Goal: Information Seeking & Learning: Learn about a topic

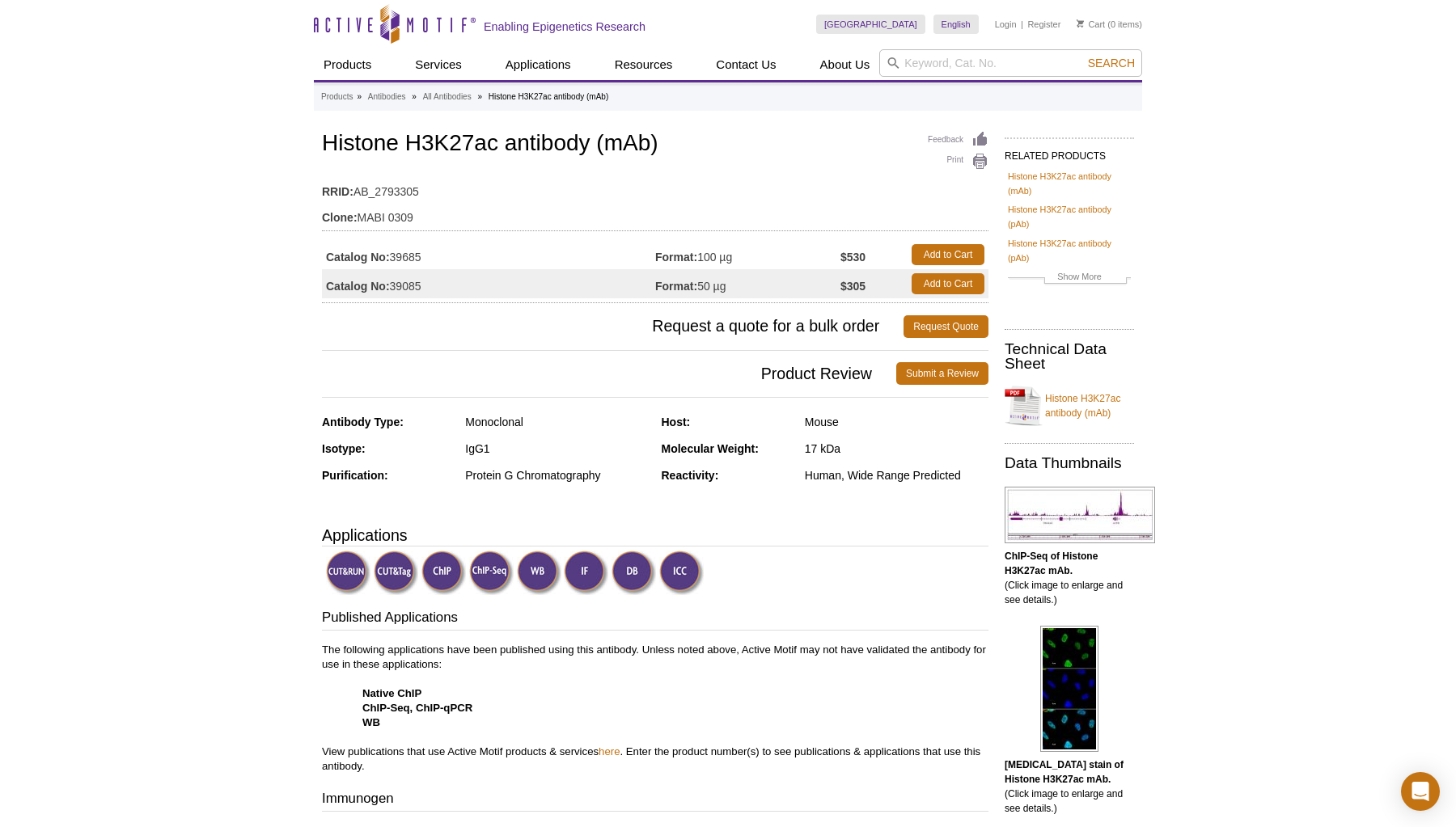
drag, startPoint x: 392, startPoint y: 257, endPoint x: 442, endPoint y: 257, distance: 50.0
click at [442, 257] on td "Catalog No: 39685" at bounding box center [488, 254] width 333 height 29
click at [442, 252] on td "Catalog No: 39685" at bounding box center [488, 254] width 333 height 29
drag, startPoint x: 421, startPoint y: 256, endPoint x: 393, endPoint y: 256, distance: 28.0
click at [393, 256] on td "Catalog No: 39685" at bounding box center [488, 254] width 333 height 29
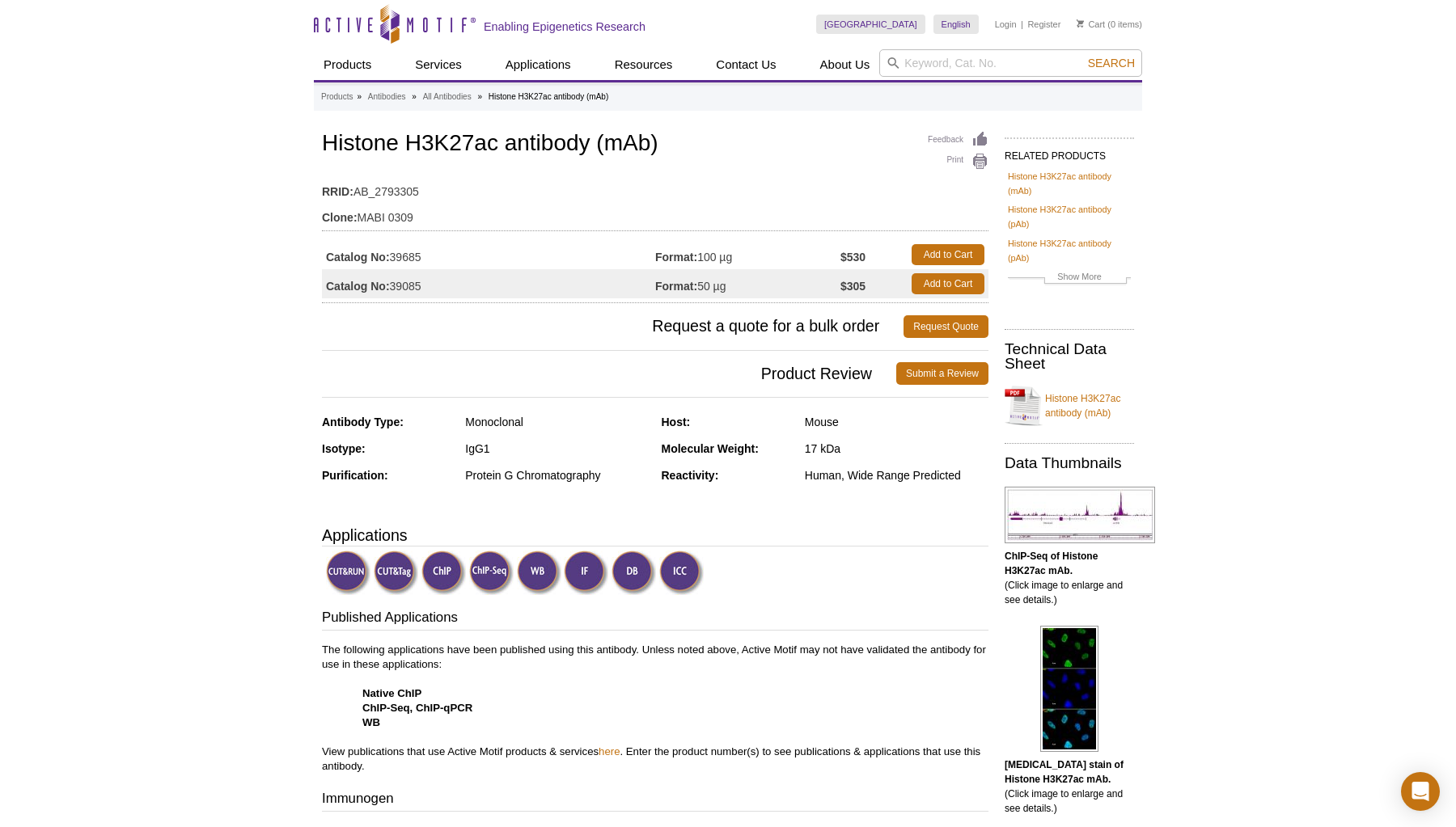
copy td "39685"
drag, startPoint x: 497, startPoint y: 143, endPoint x: 415, endPoint y: 143, distance: 82.0
click at [415, 143] on h1 "Histone H3K27ac antibody (mAb)" at bounding box center [655, 145] width 667 height 28
drag, startPoint x: 409, startPoint y: 143, endPoint x: 498, endPoint y: 143, distance: 89.0
click at [498, 143] on h1 "Histone H3K27ac antibody (mAb)" at bounding box center [655, 145] width 667 height 28
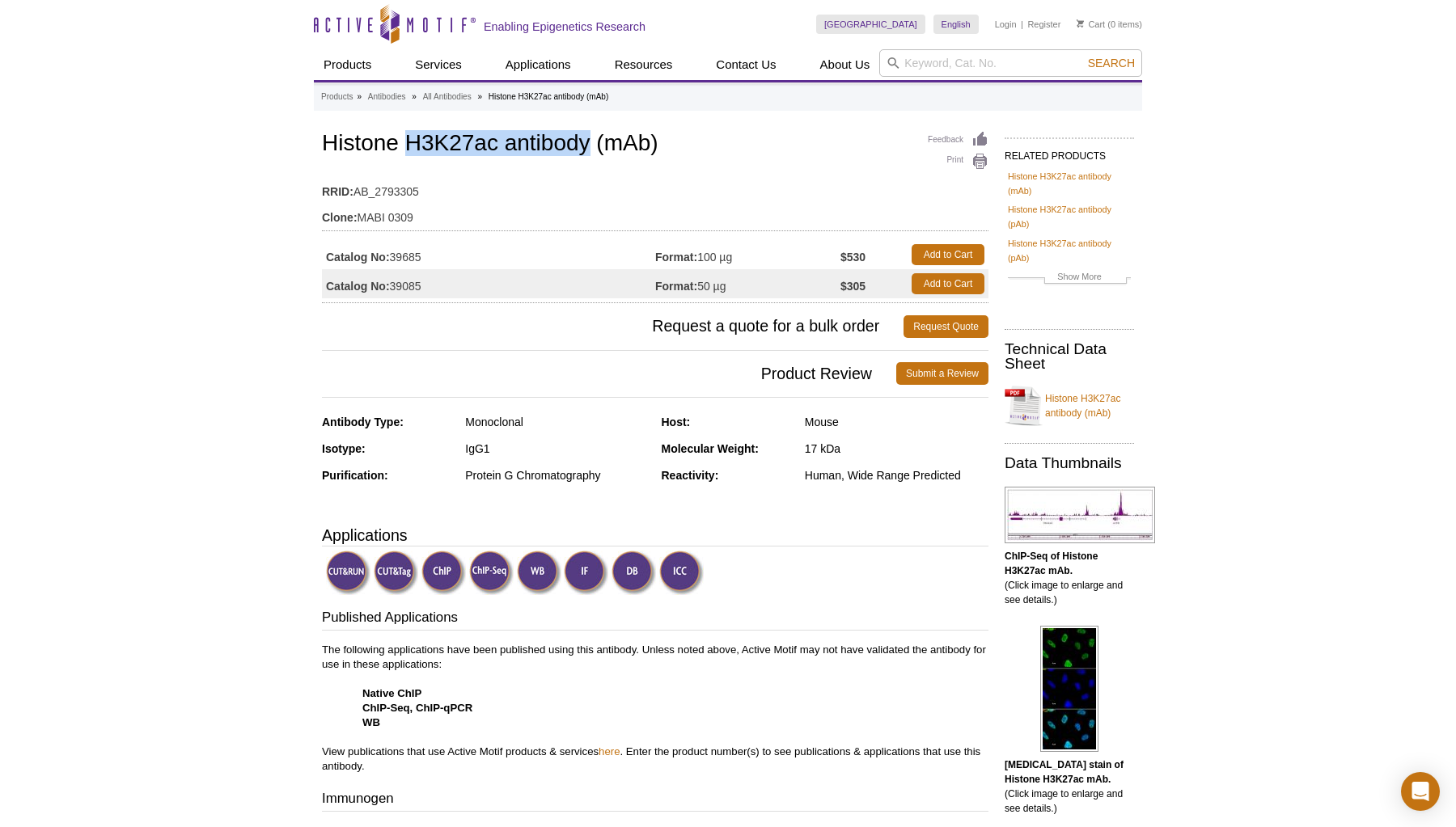
drag, startPoint x: 587, startPoint y: 146, endPoint x: 411, endPoint y: 138, distance: 176.2
click at [411, 138] on h1 "Histone H3K27ac antibody (mAb)" at bounding box center [655, 145] width 667 height 28
copy h1 "H3K27ac antibody"
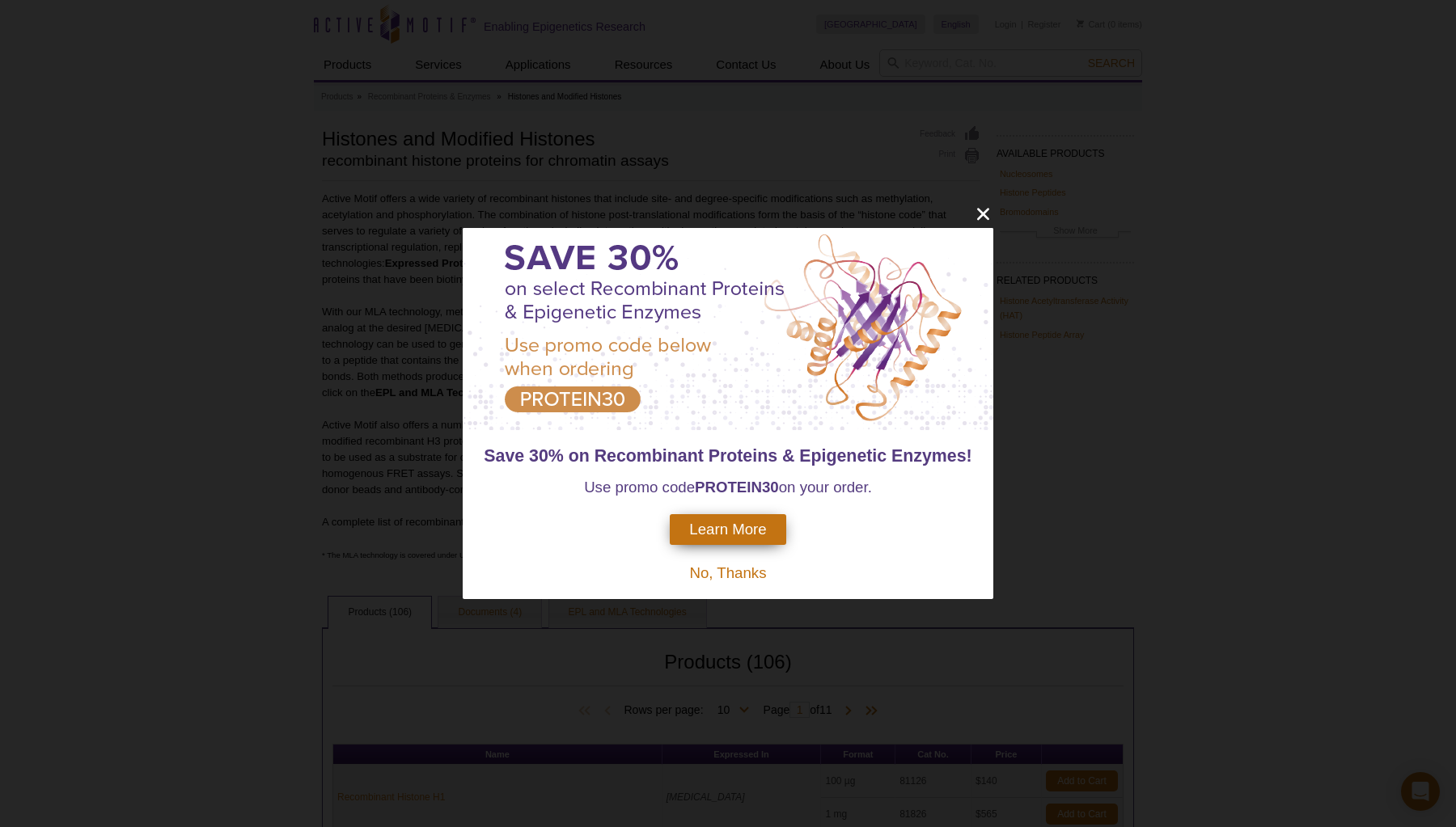
click at [753, 520] on div "Learn More" at bounding box center [727, 529] width 116 height 31
click at [750, 530] on span "Learn More" at bounding box center [727, 529] width 77 height 18
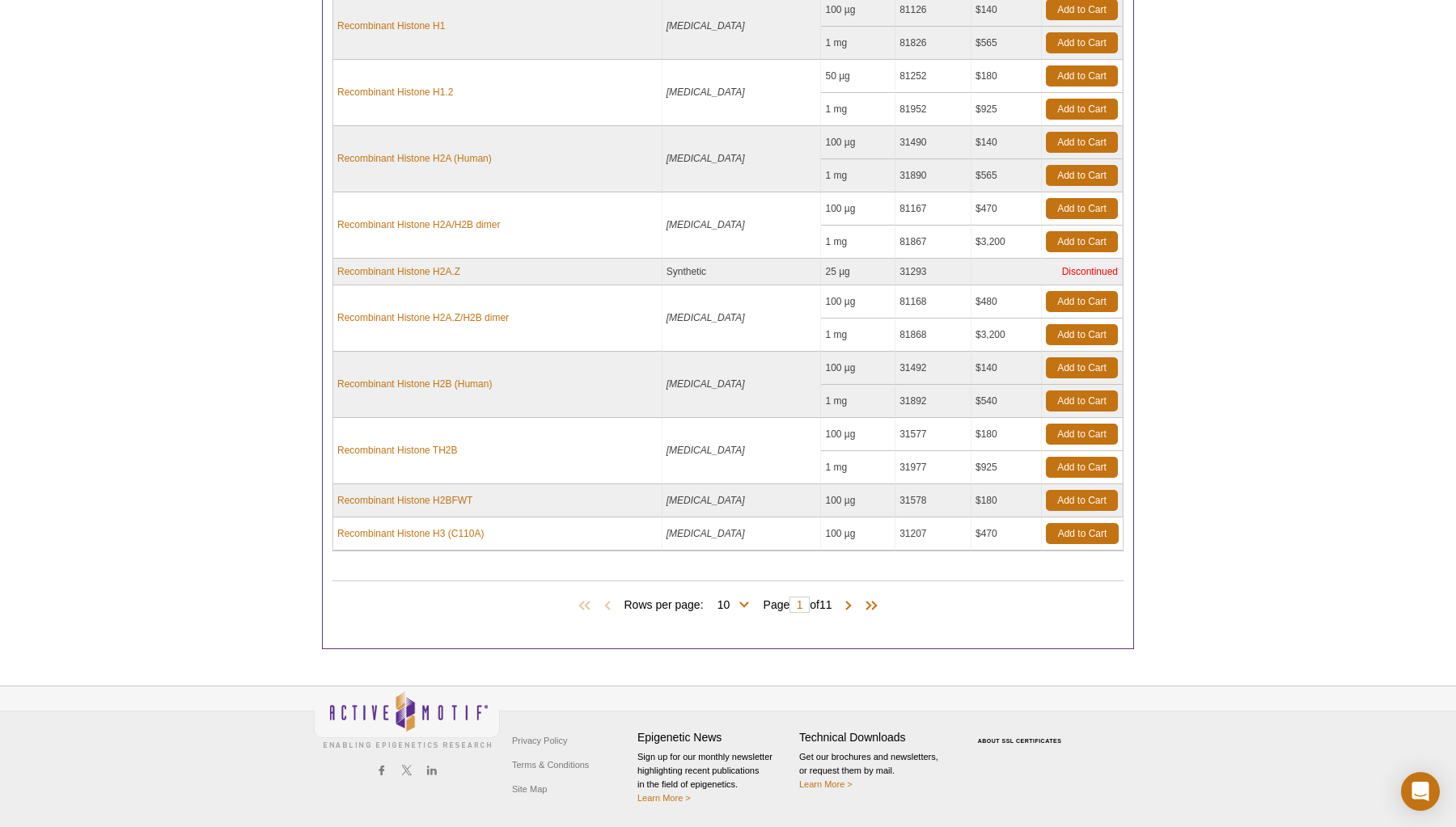
scroll to position [770, 0]
click at [852, 605] on span at bounding box center [848, 606] width 16 height 16
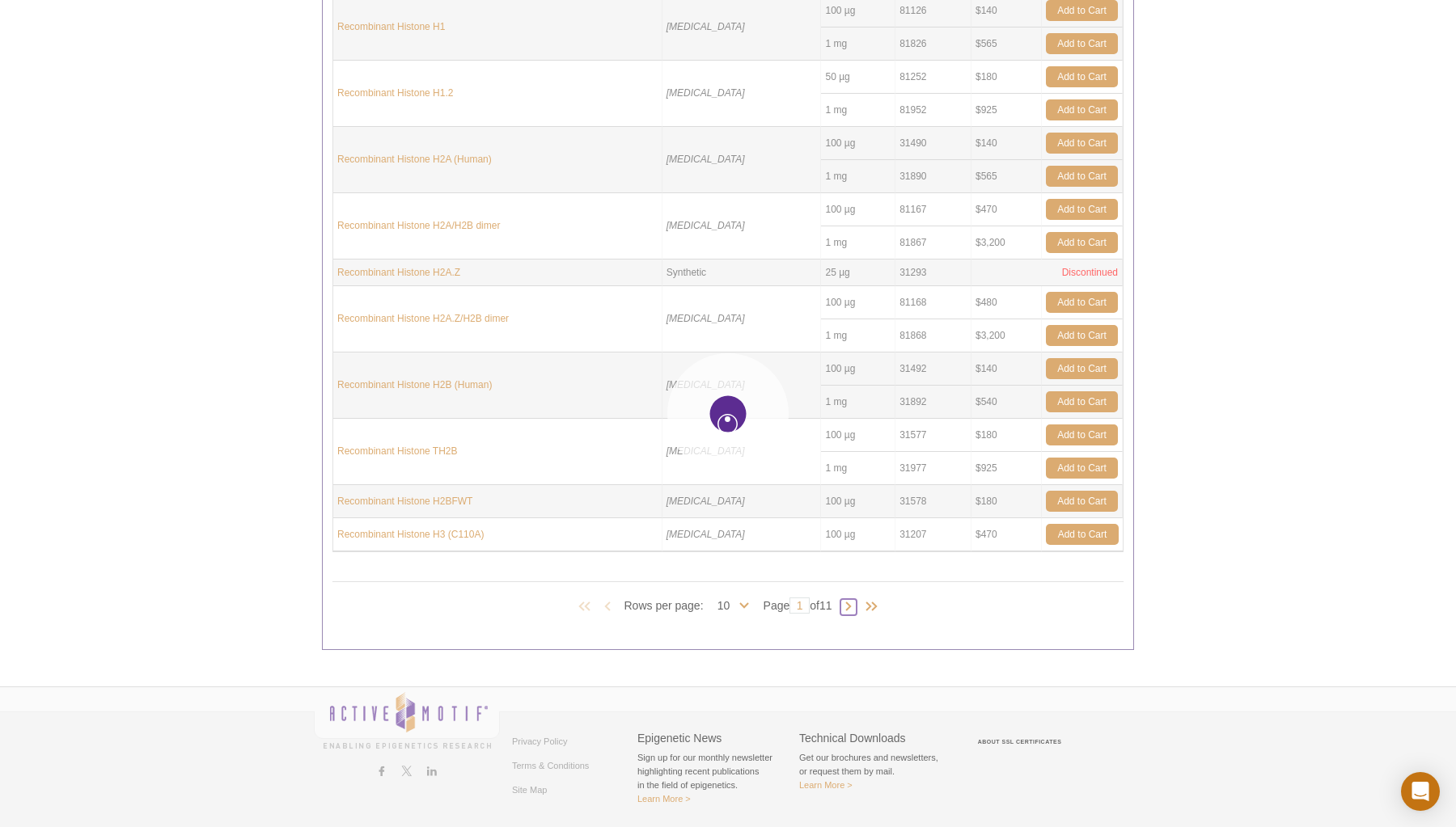
type input "2"
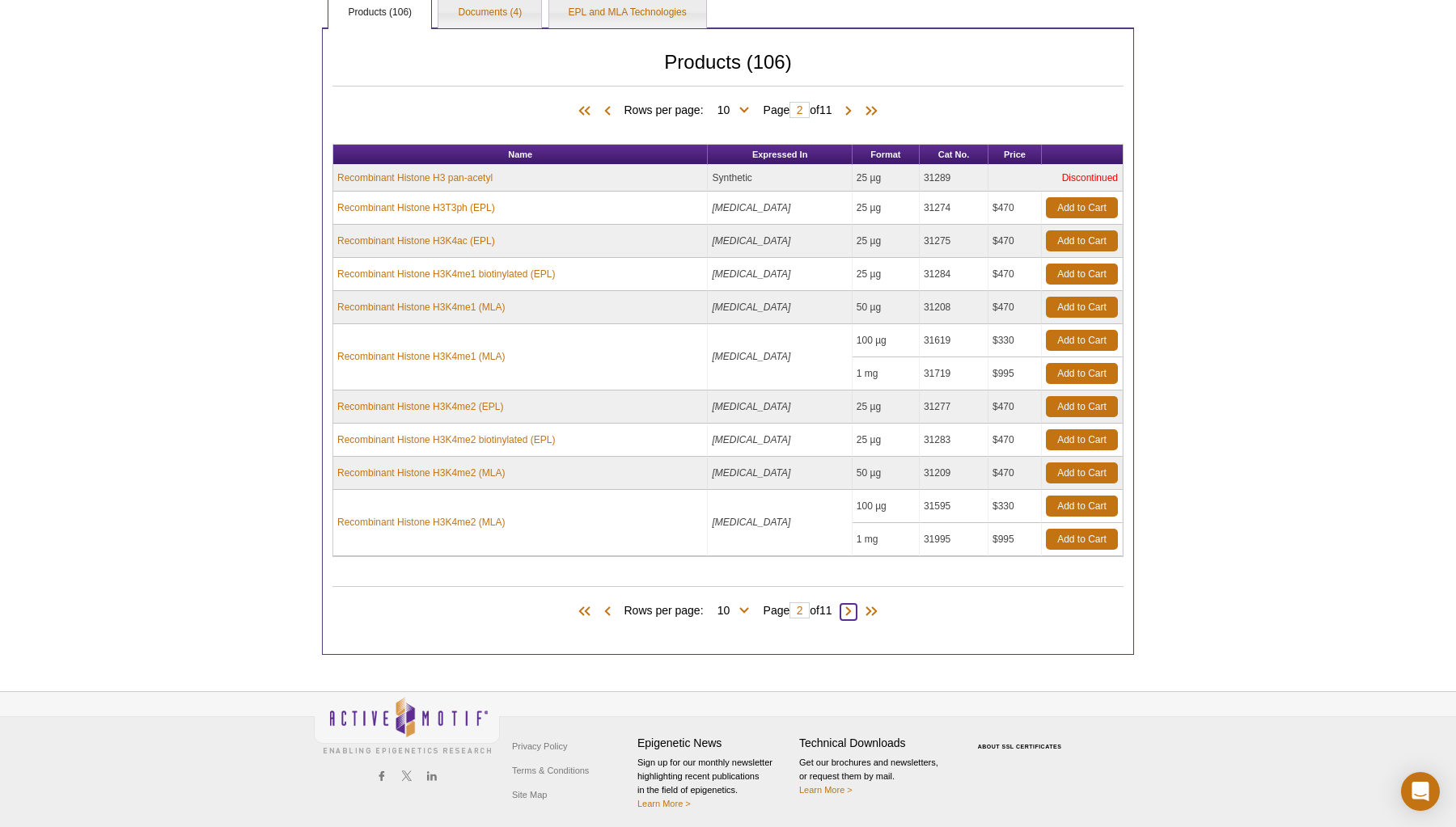
scroll to position [590, 0]
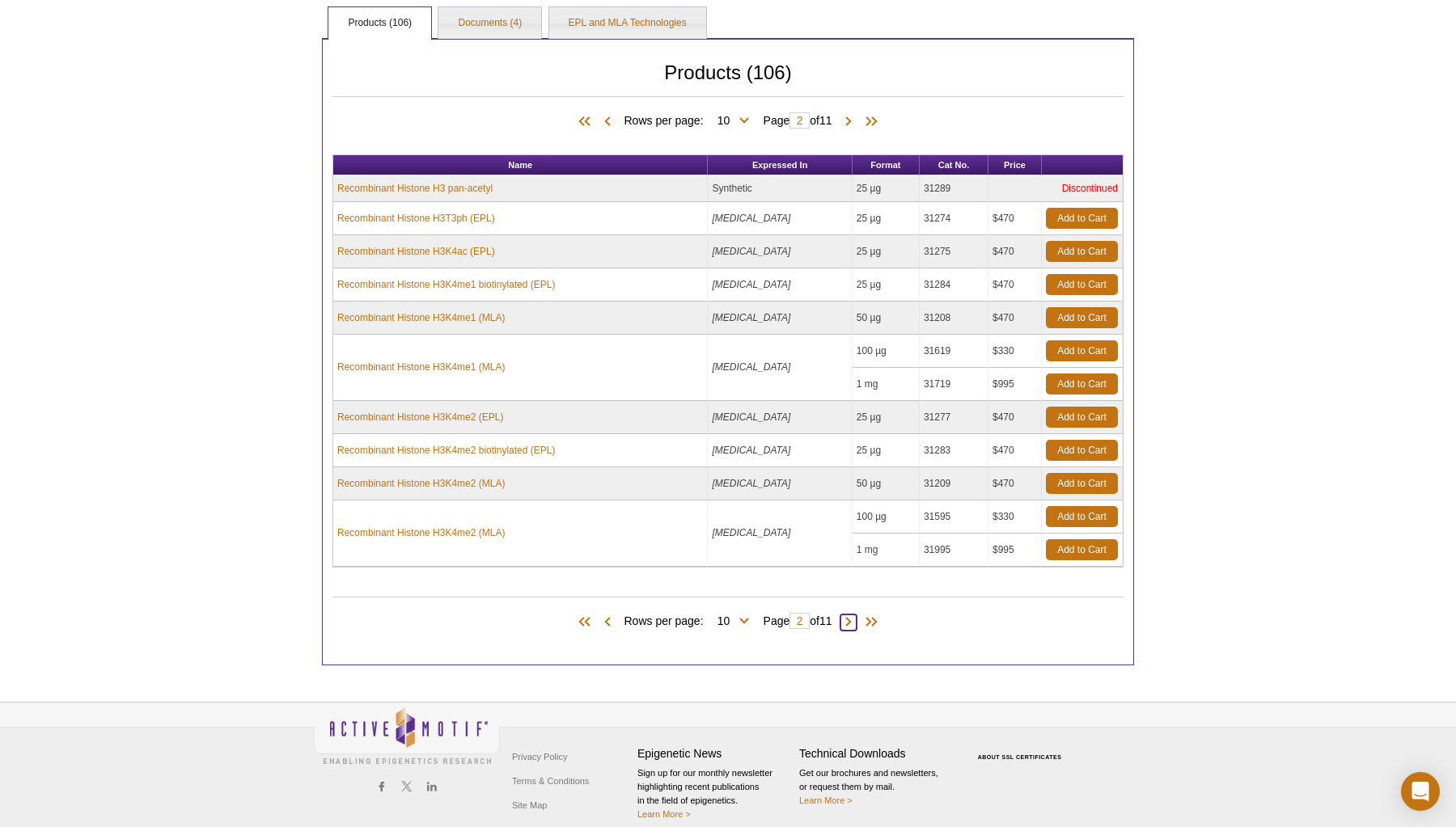
click at [853, 622] on span at bounding box center [848, 622] width 16 height 16
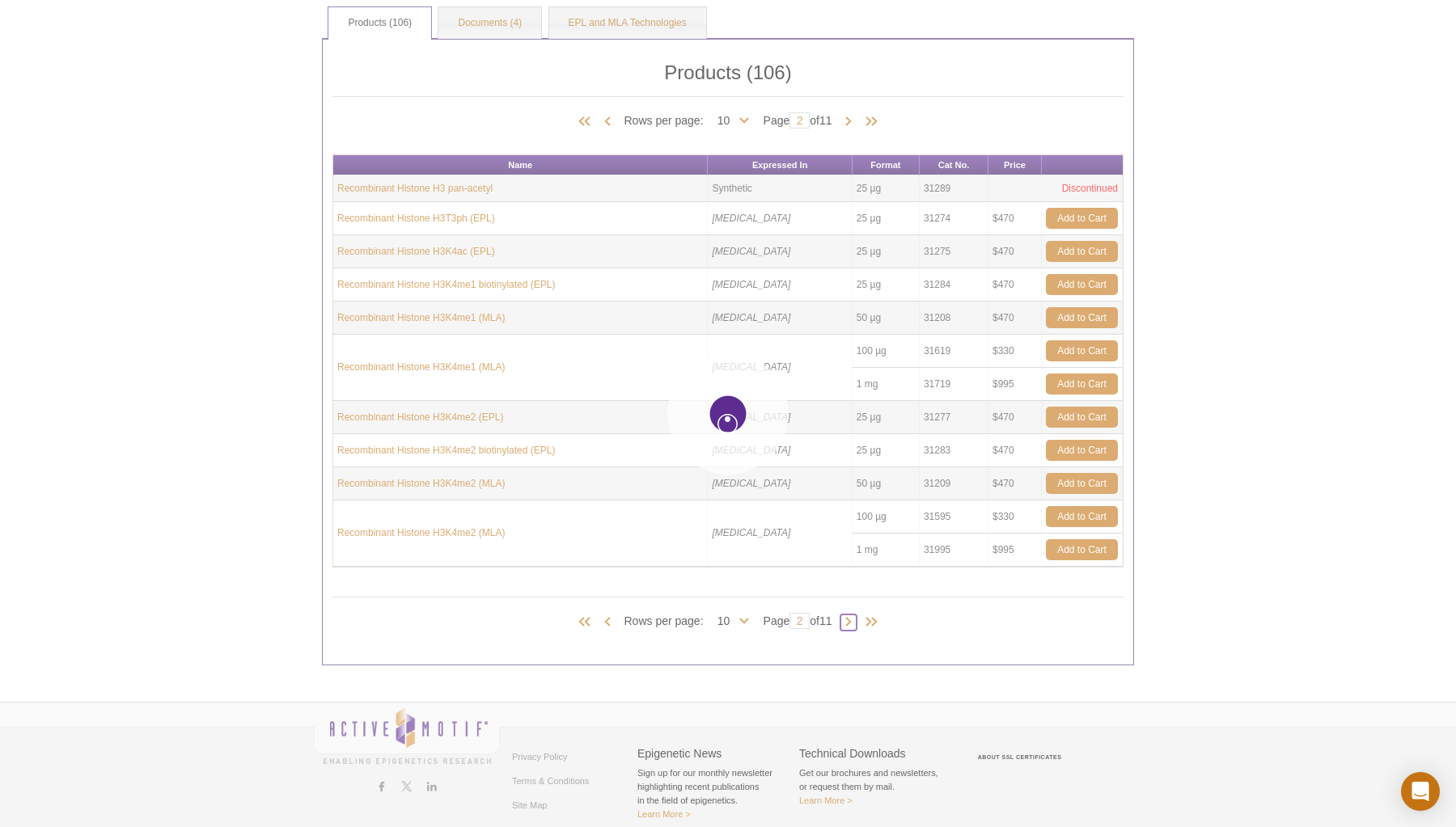
type input "3"
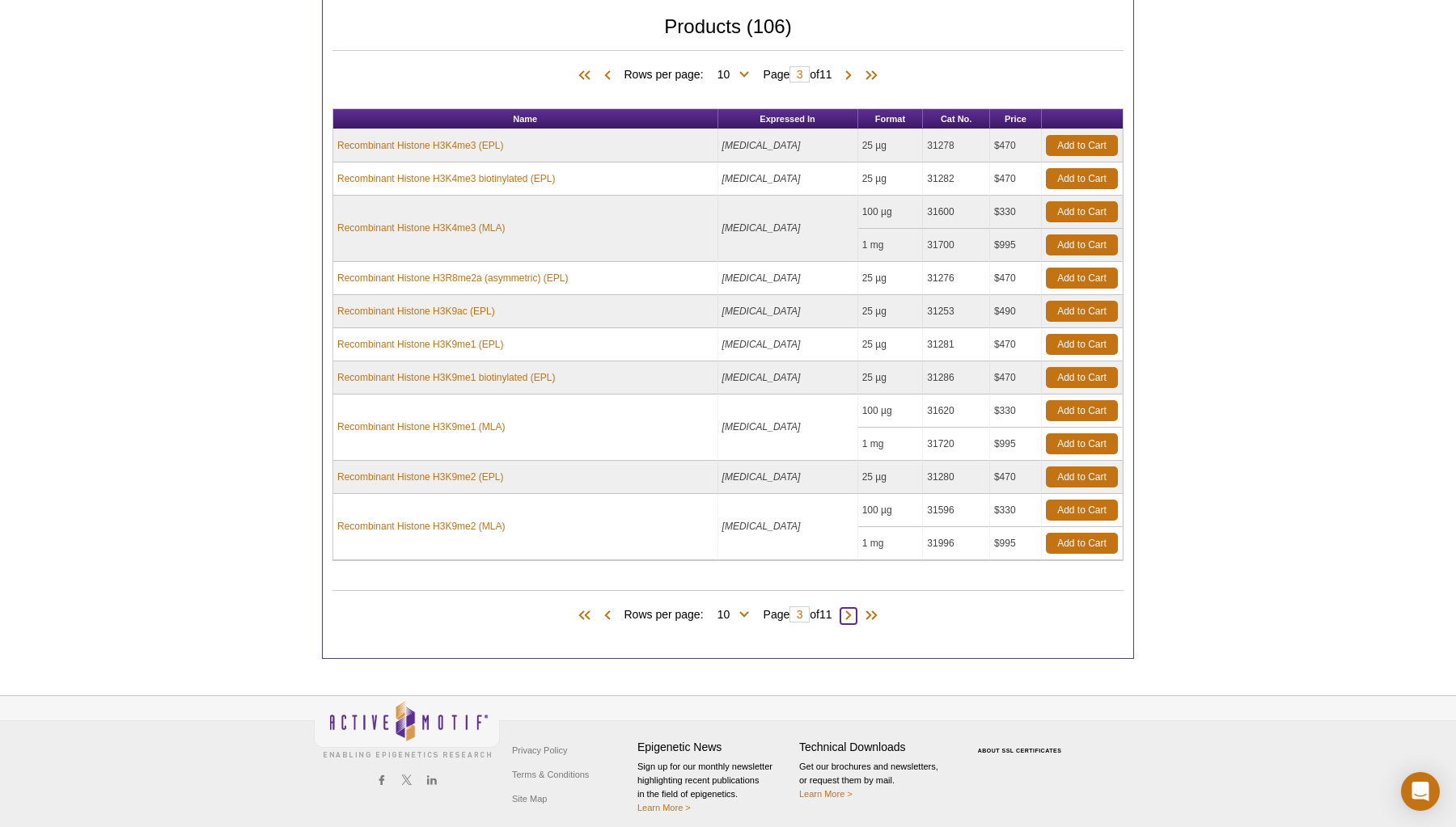
scroll to position [637, 0]
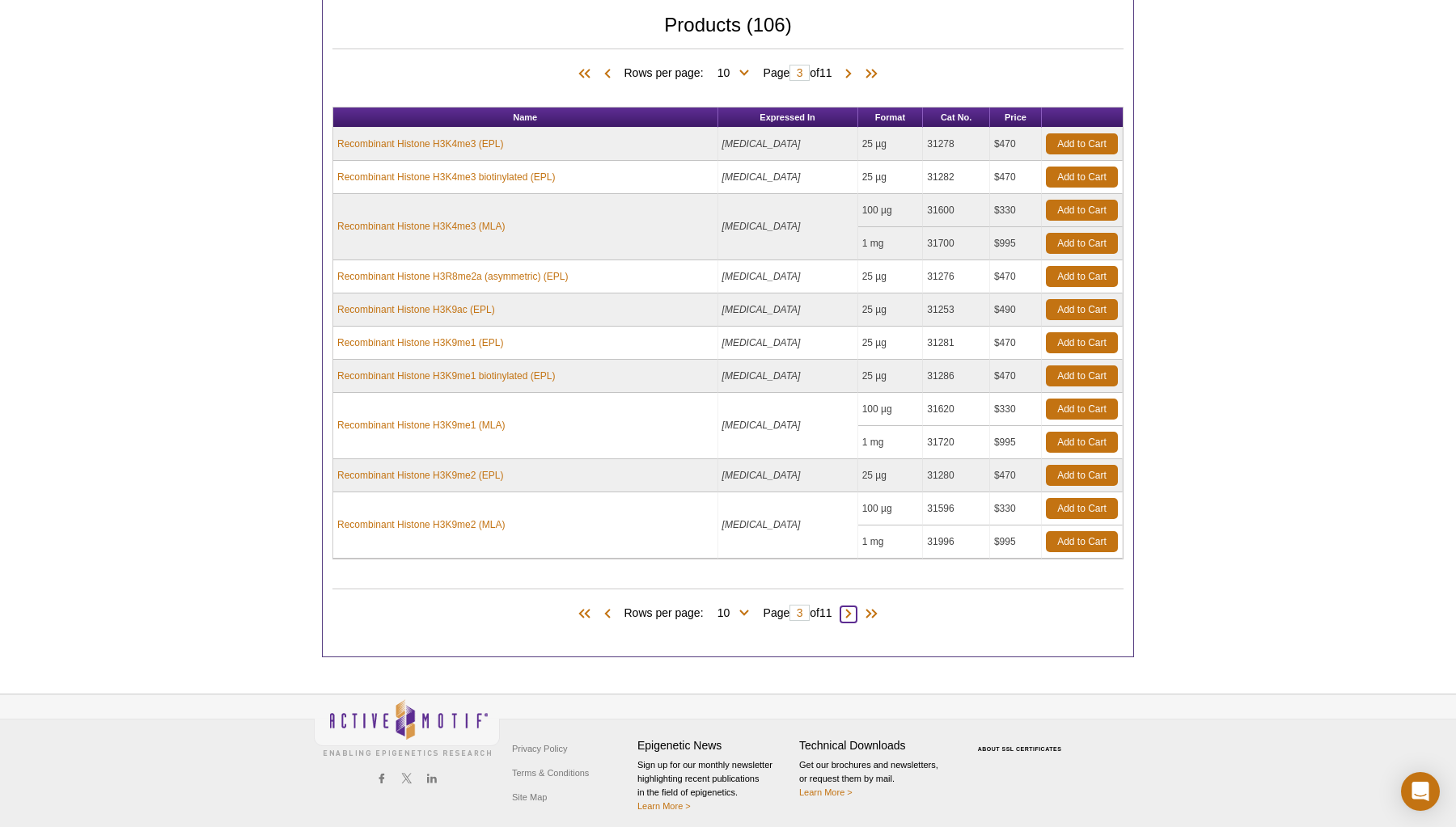
click at [851, 615] on span at bounding box center [848, 614] width 16 height 16
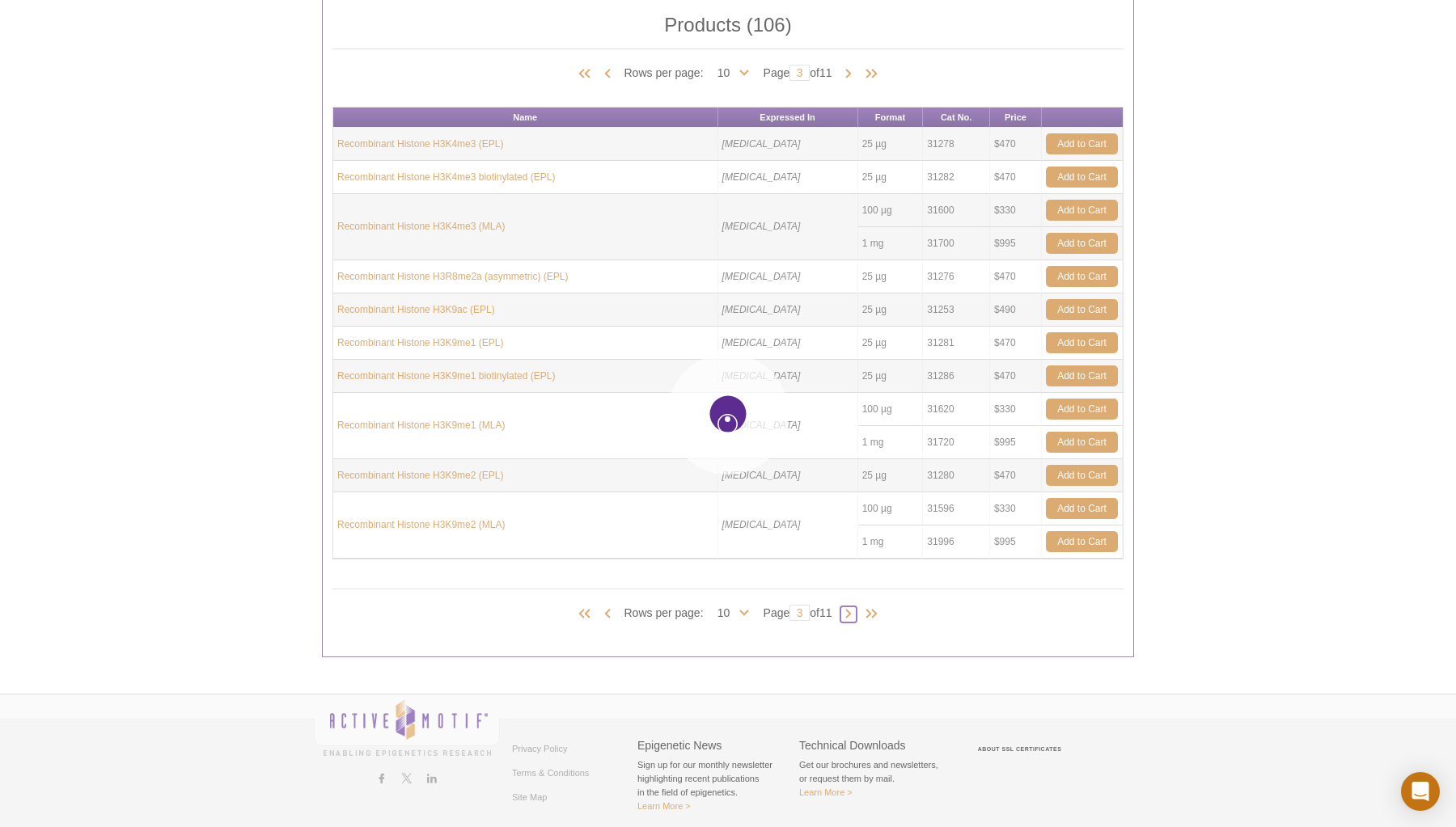
type input "4"
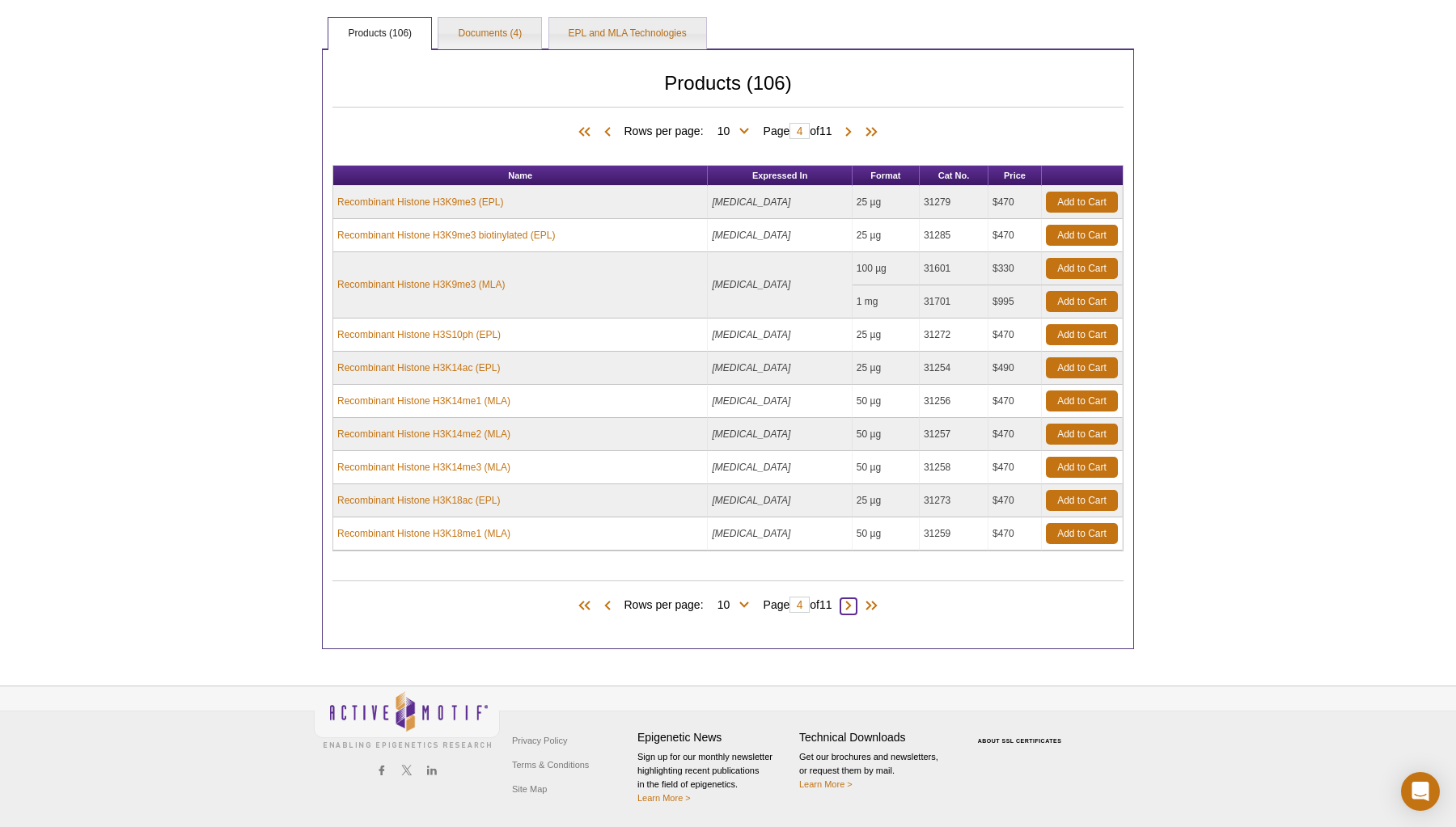
scroll to position [579, 0]
click at [853, 611] on span at bounding box center [848, 606] width 16 height 16
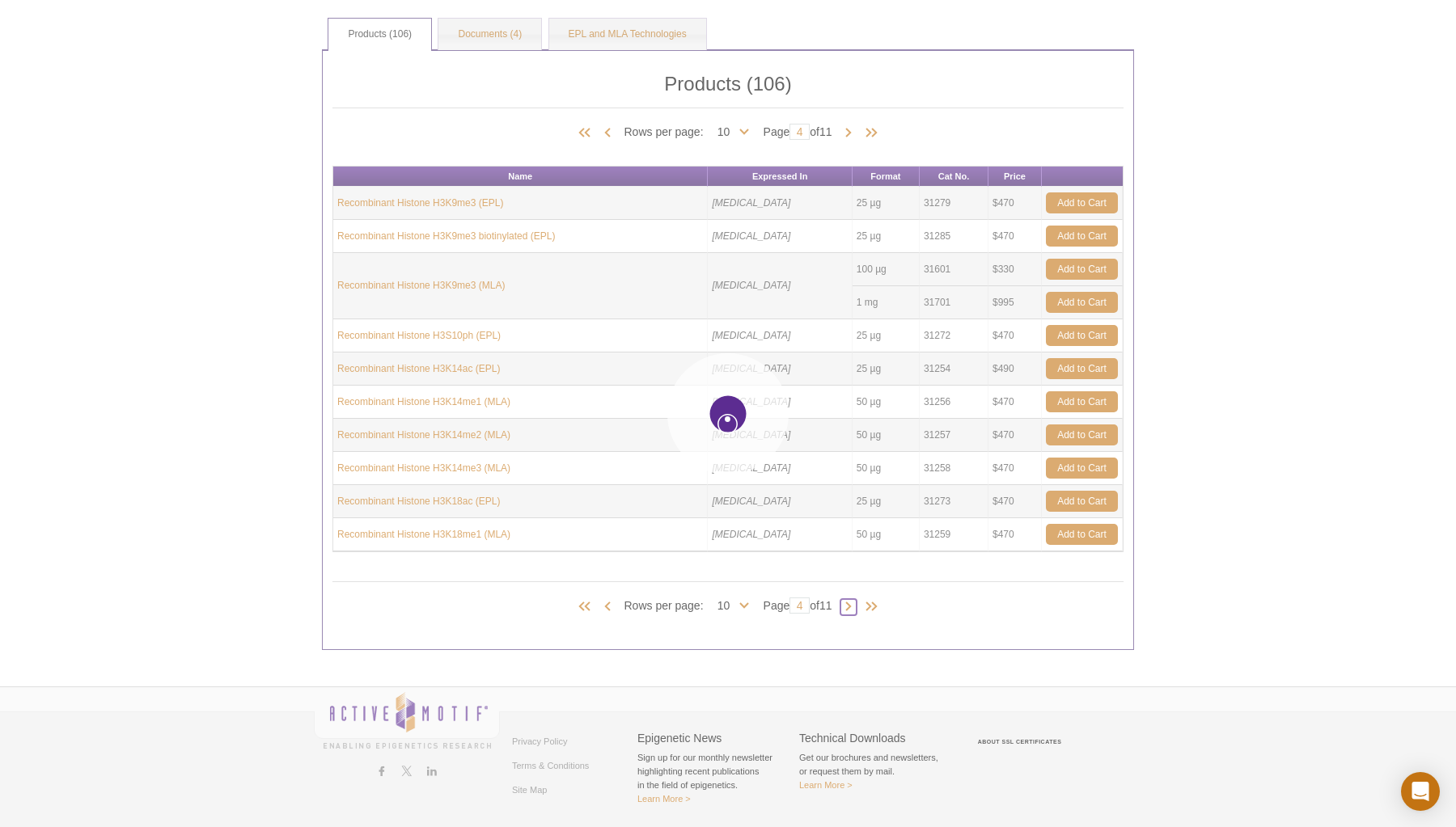
type input "5"
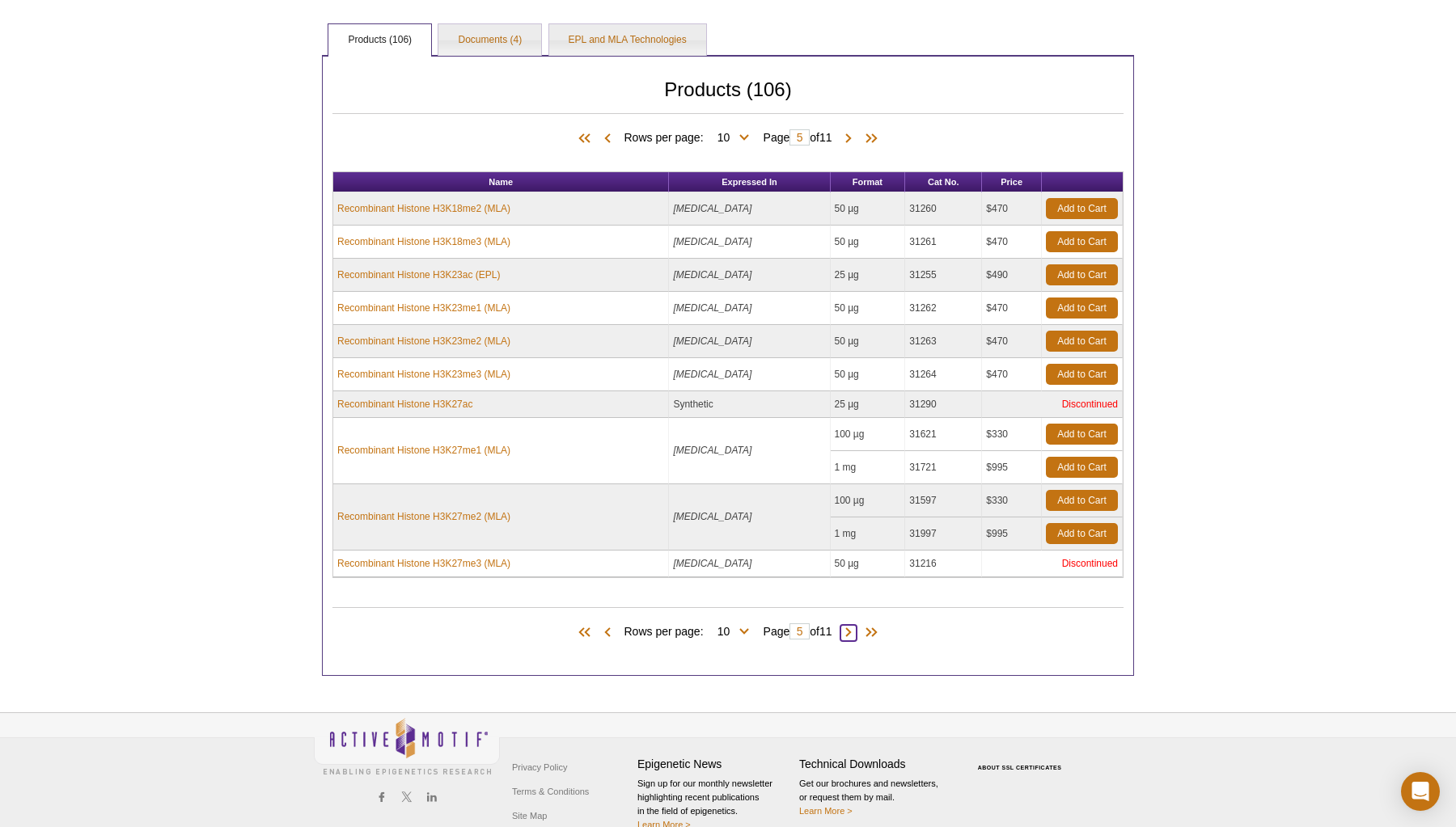
scroll to position [579, 0]
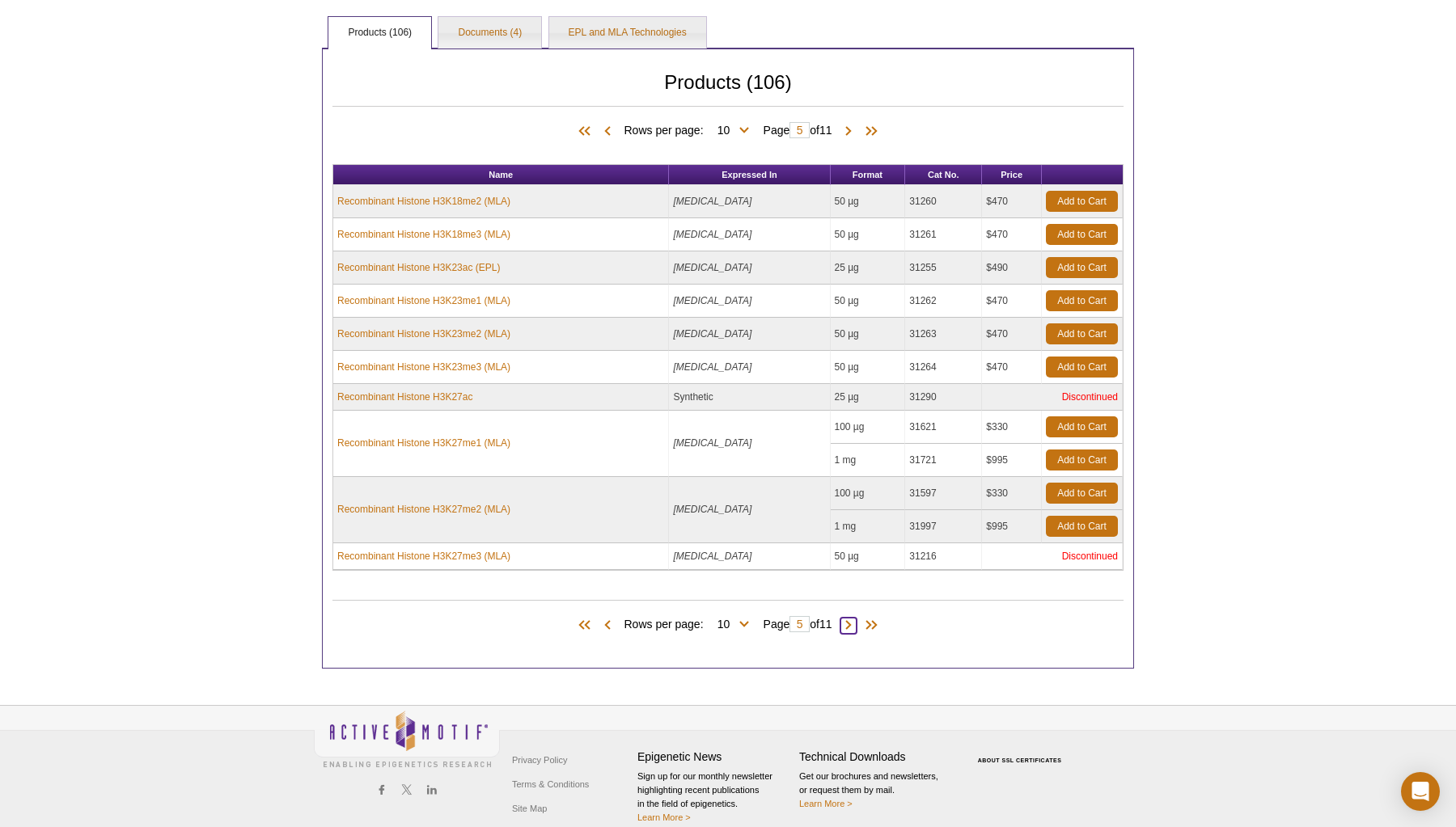
click at [852, 624] on span at bounding box center [848, 625] width 16 height 16
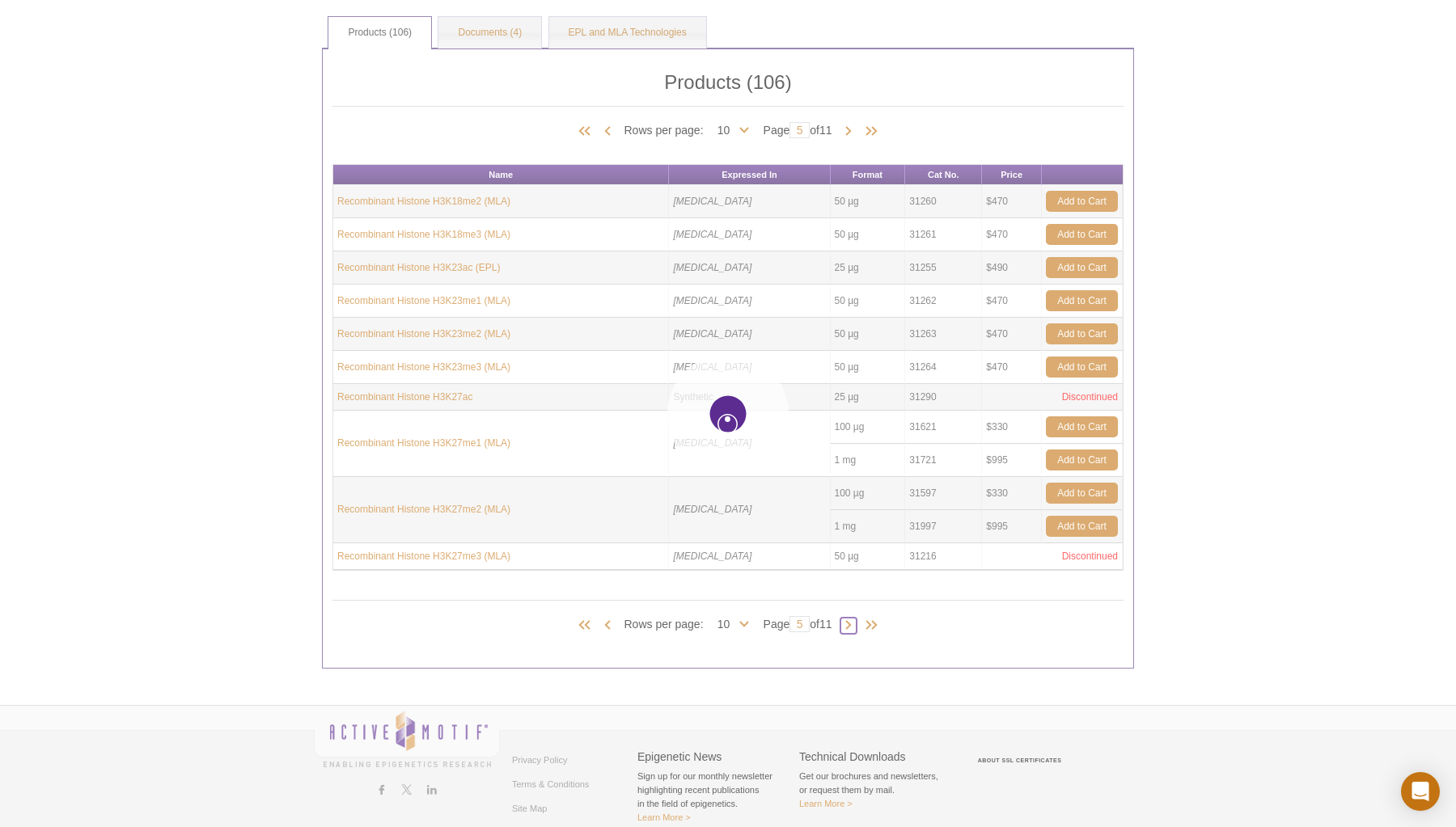
type input "6"
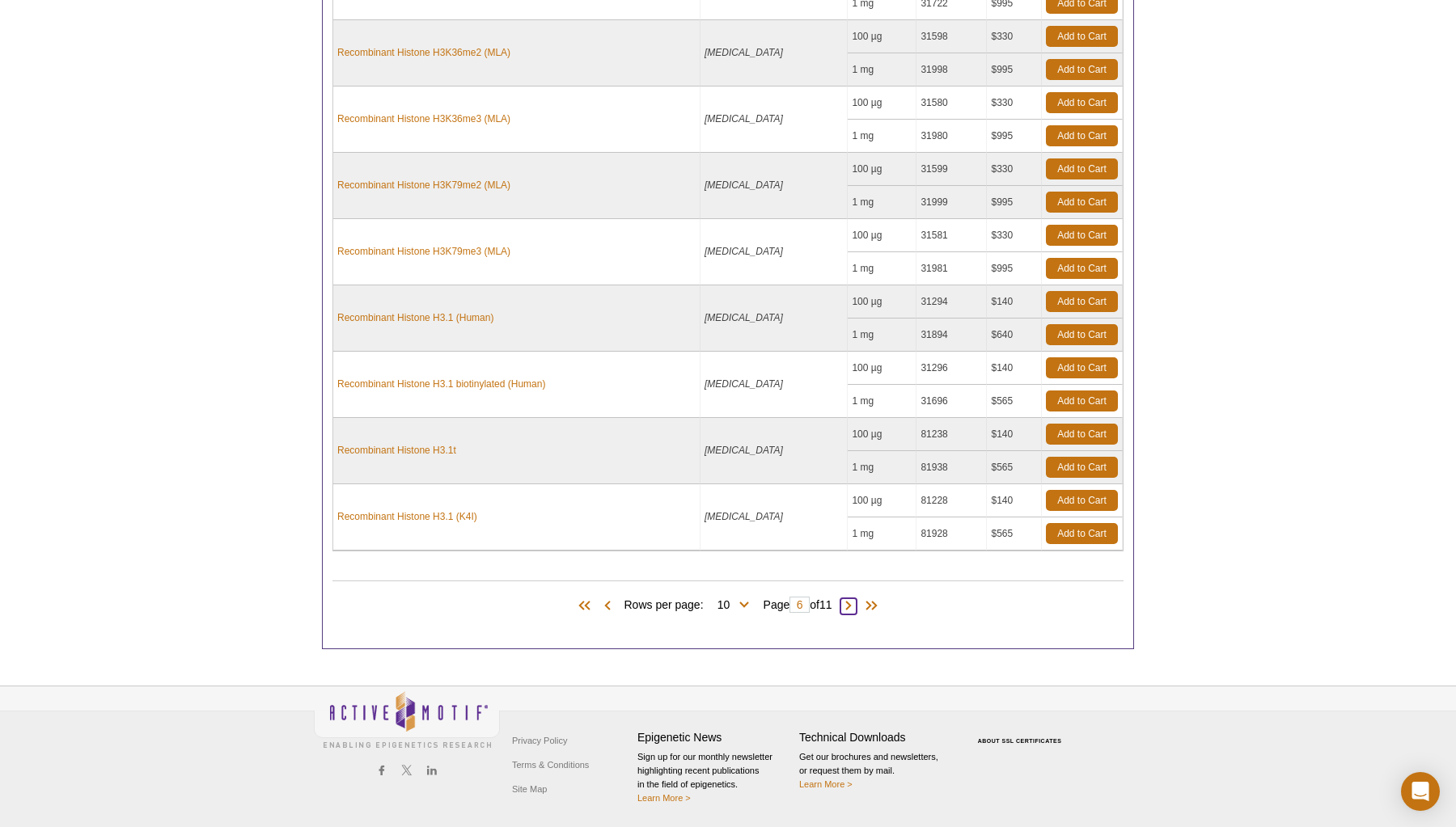
scroll to position [877, 0]
click at [856, 604] on span at bounding box center [848, 606] width 16 height 16
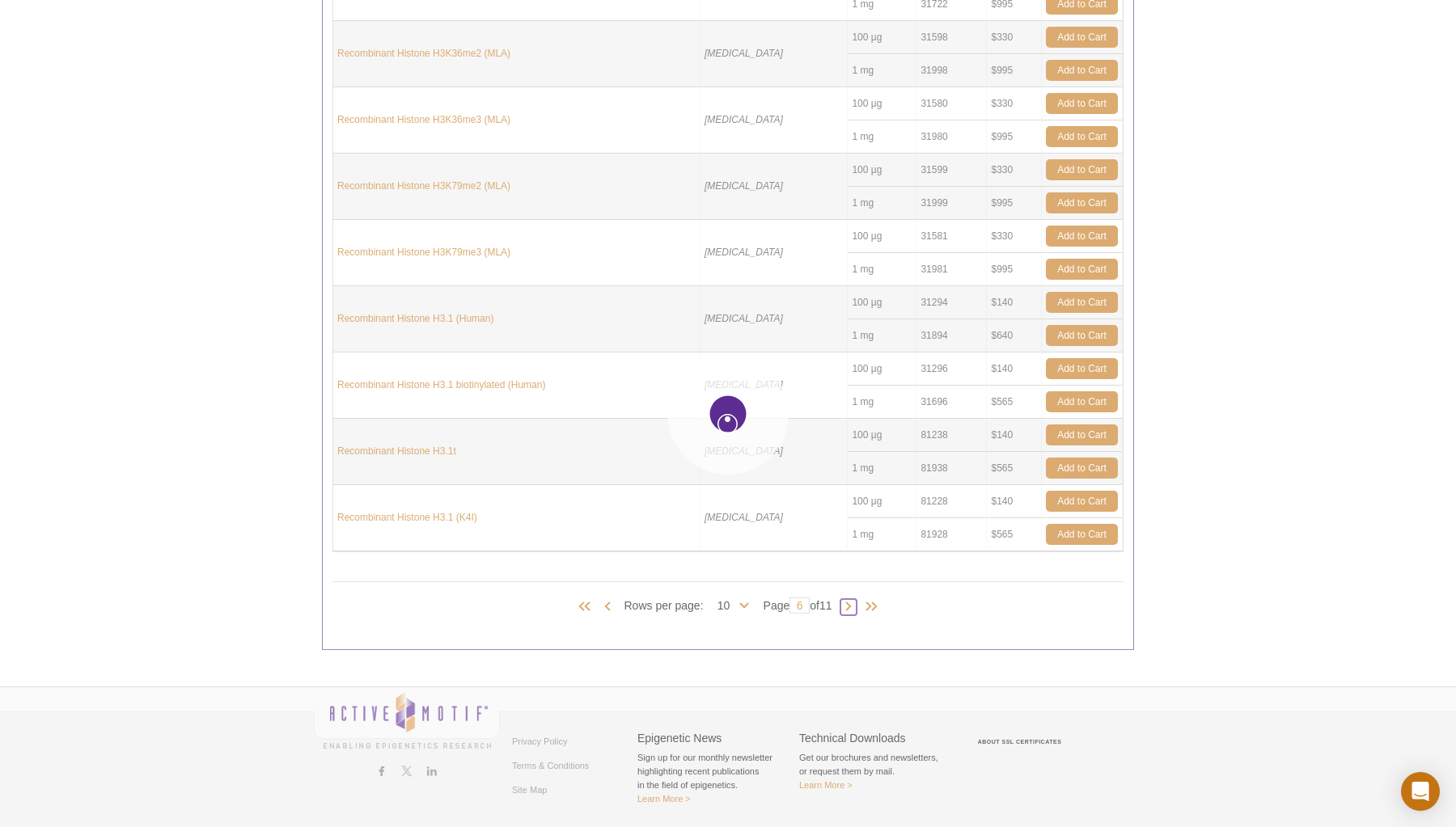
type input "7"
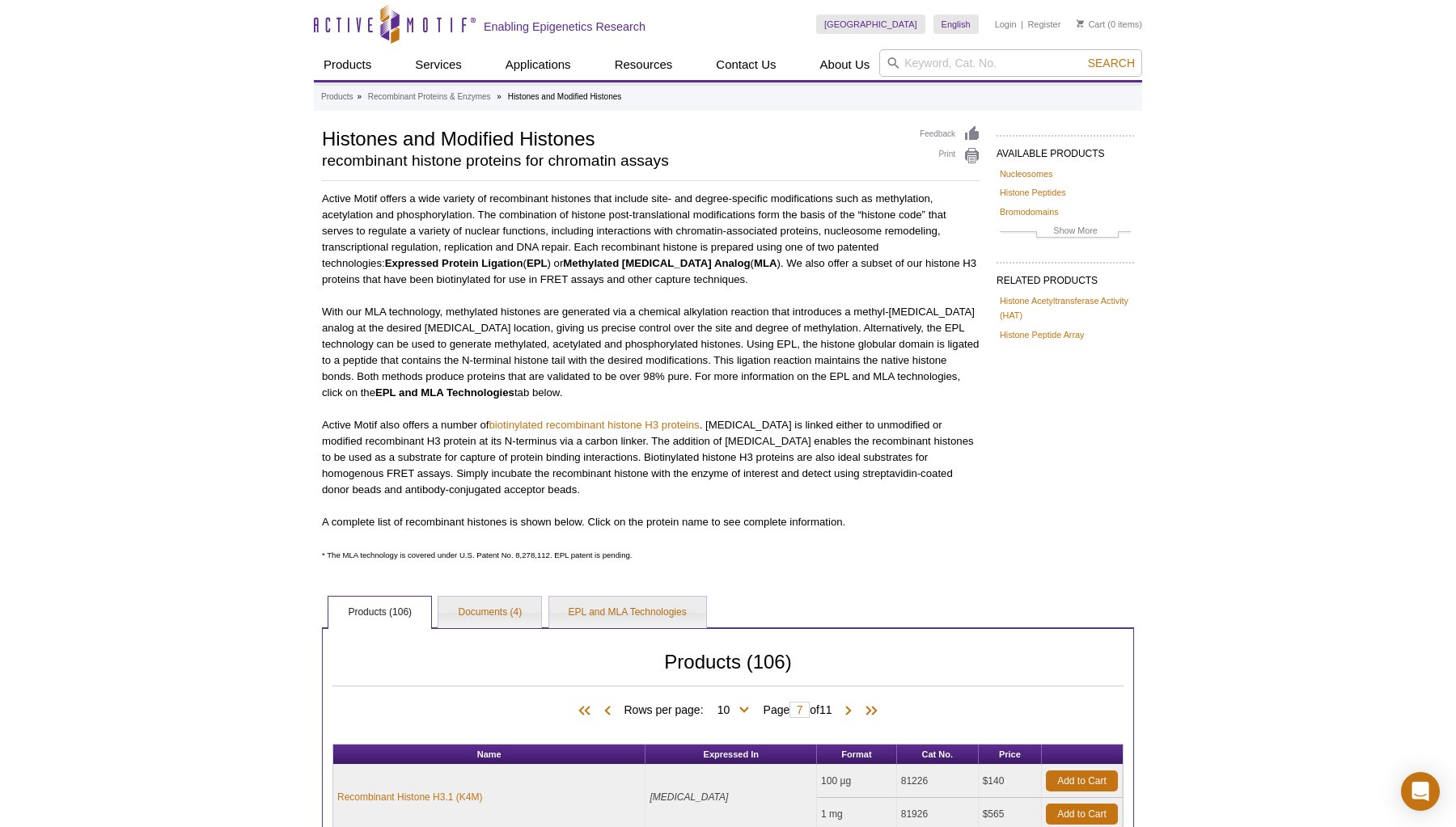
scroll to position [0, 0]
